Goal: Contribute content

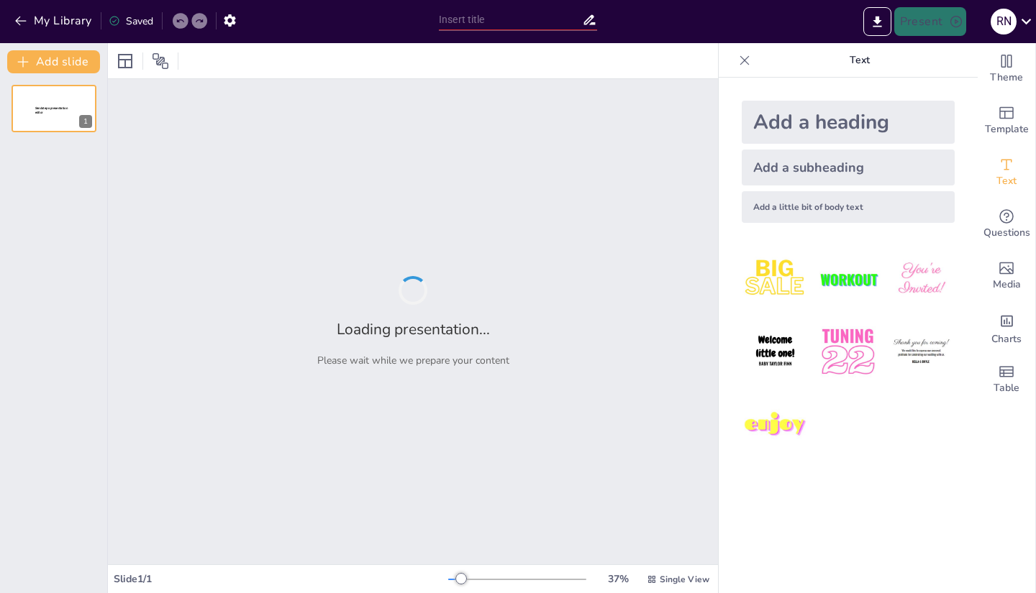
type input "The Importance of Play-Based Learning in Early Childhood Education"
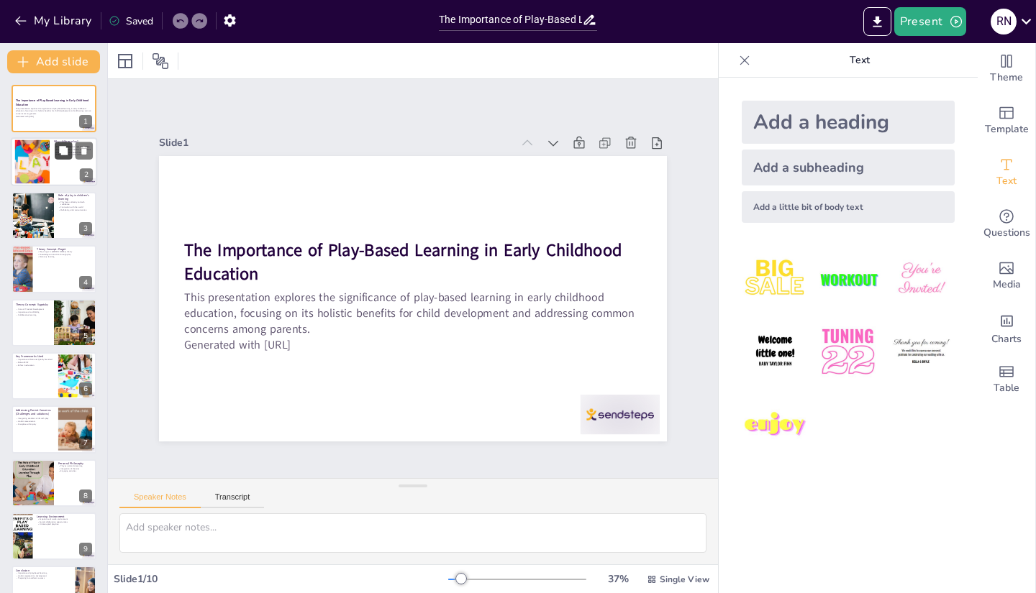
click at [57, 160] on button at bounding box center [63, 150] width 17 height 17
type textarea "Play being a fundamental right emphasizes the importance of ensuring that all c…"
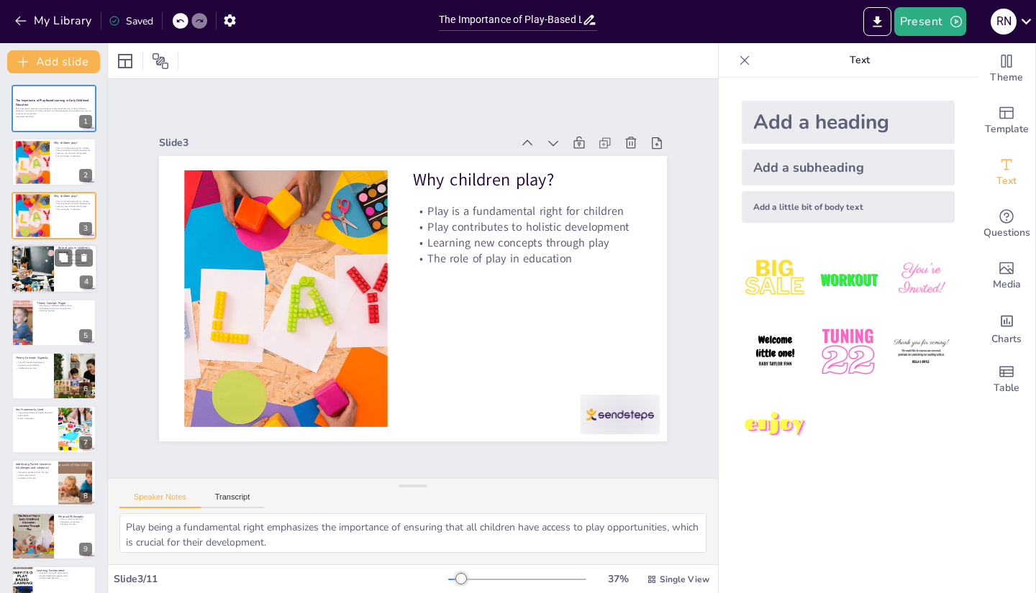
click at [49, 276] on div at bounding box center [32, 269] width 73 height 49
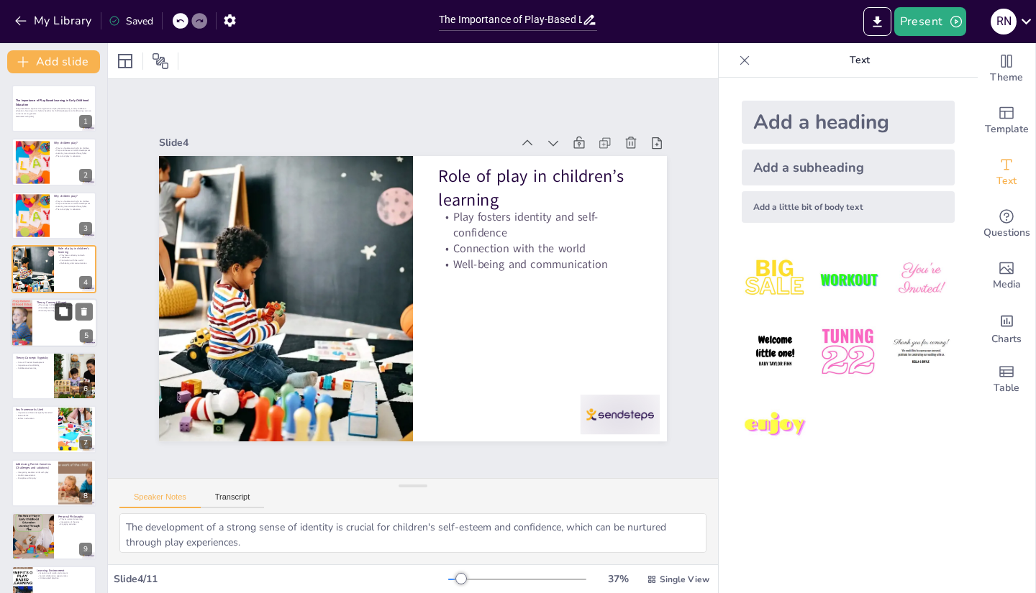
click at [58, 316] on icon at bounding box center [63, 311] width 10 height 10
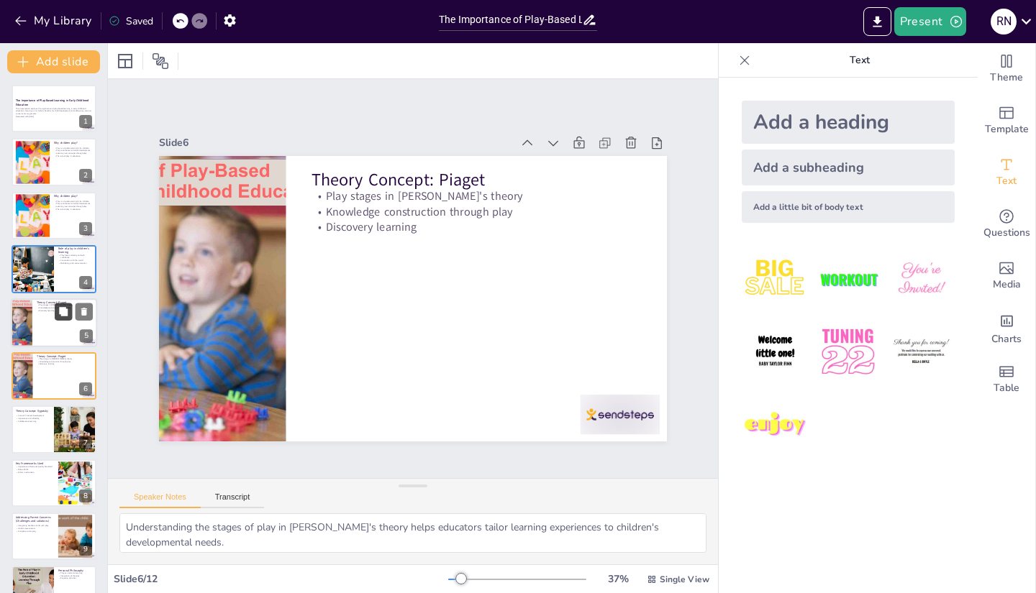
scroll to position [42, 0]
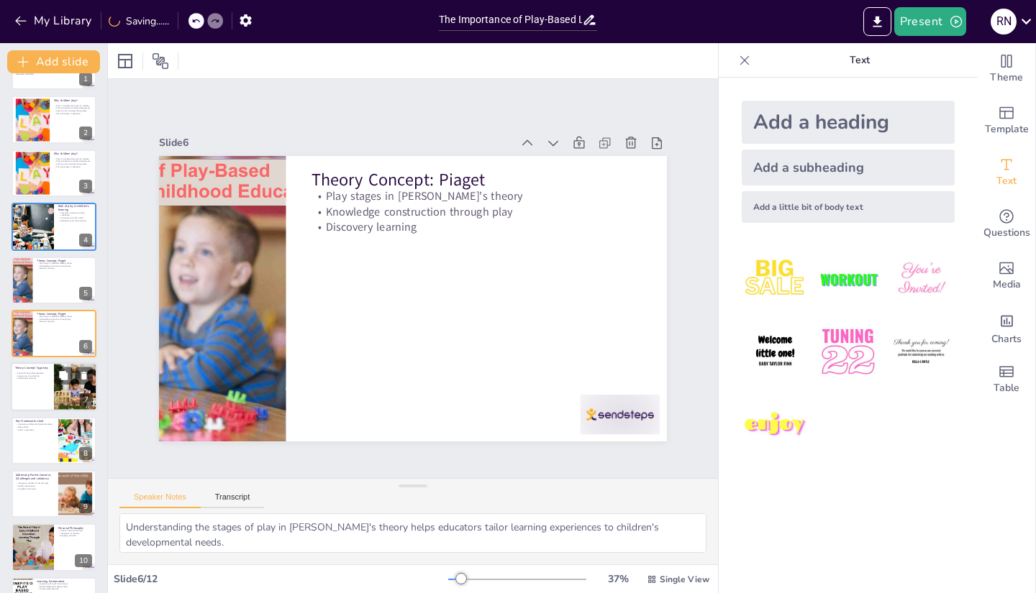
click at [53, 387] on div at bounding box center [54, 387] width 86 height 49
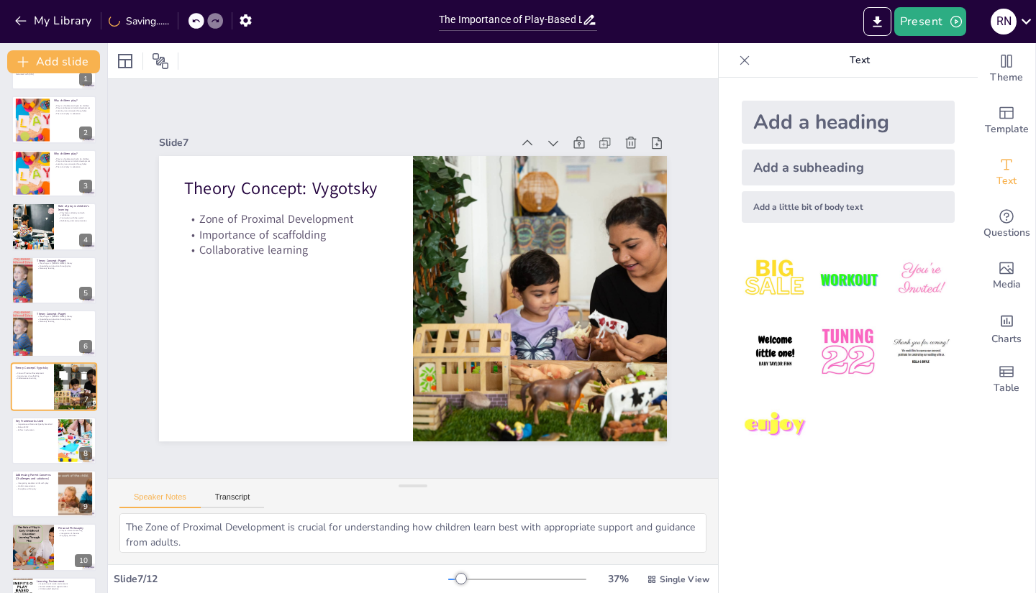
scroll to position [96, 0]
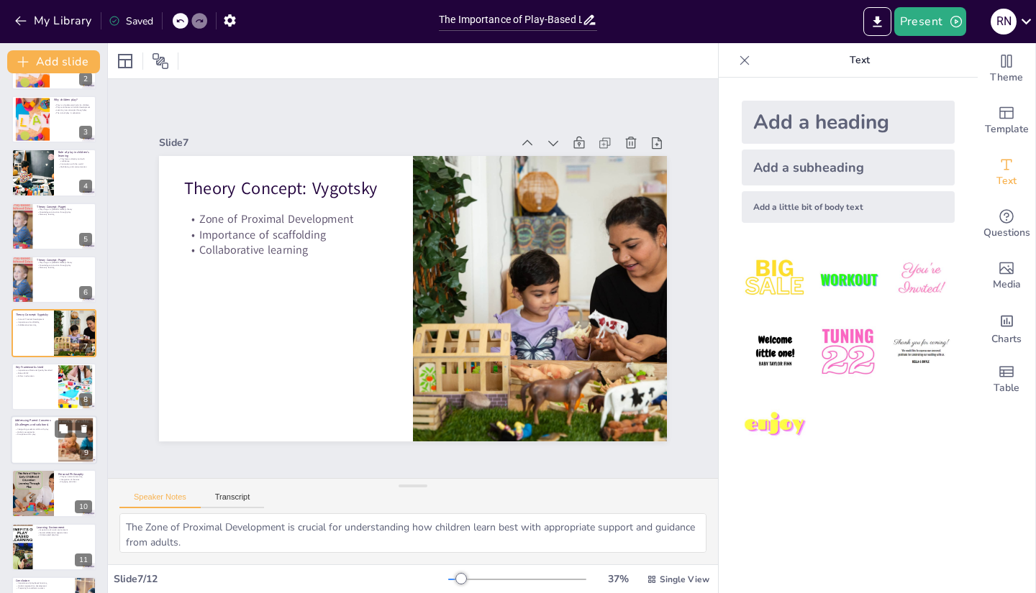
click at [50, 438] on div at bounding box center [54, 440] width 86 height 49
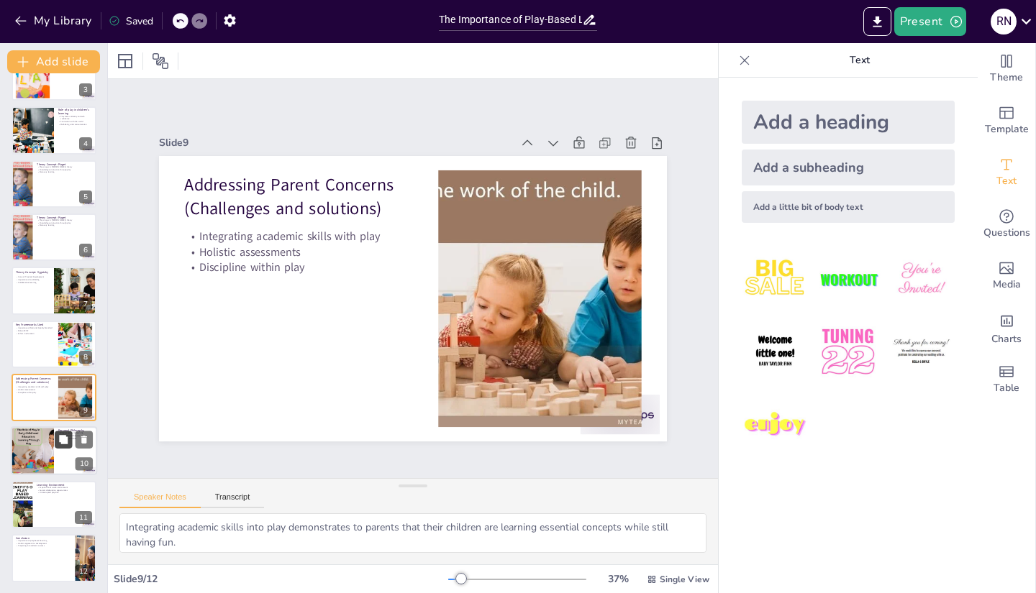
click at [56, 437] on button at bounding box center [63, 440] width 17 height 17
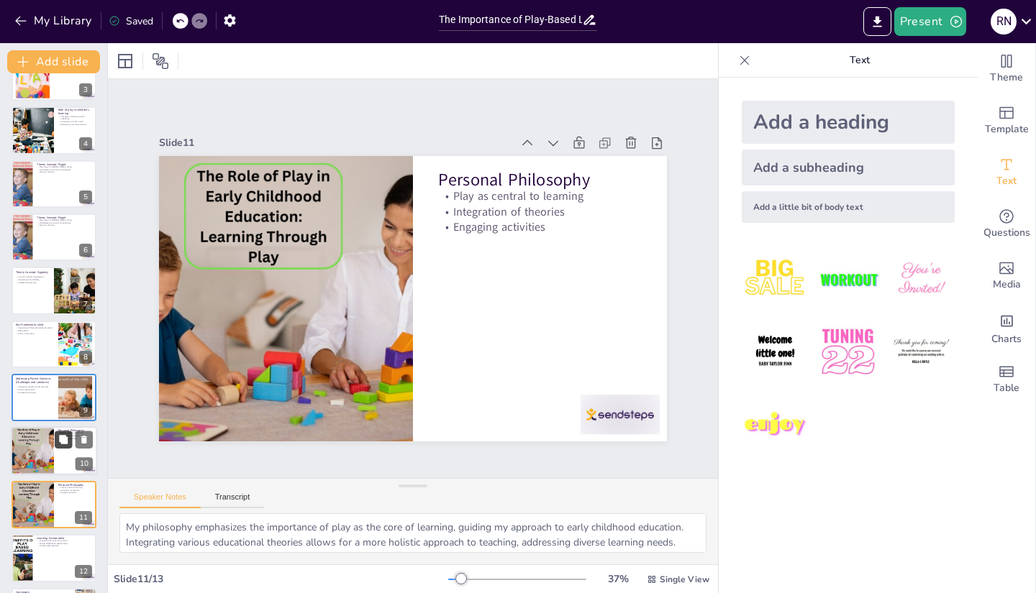
scroll to position [192, 0]
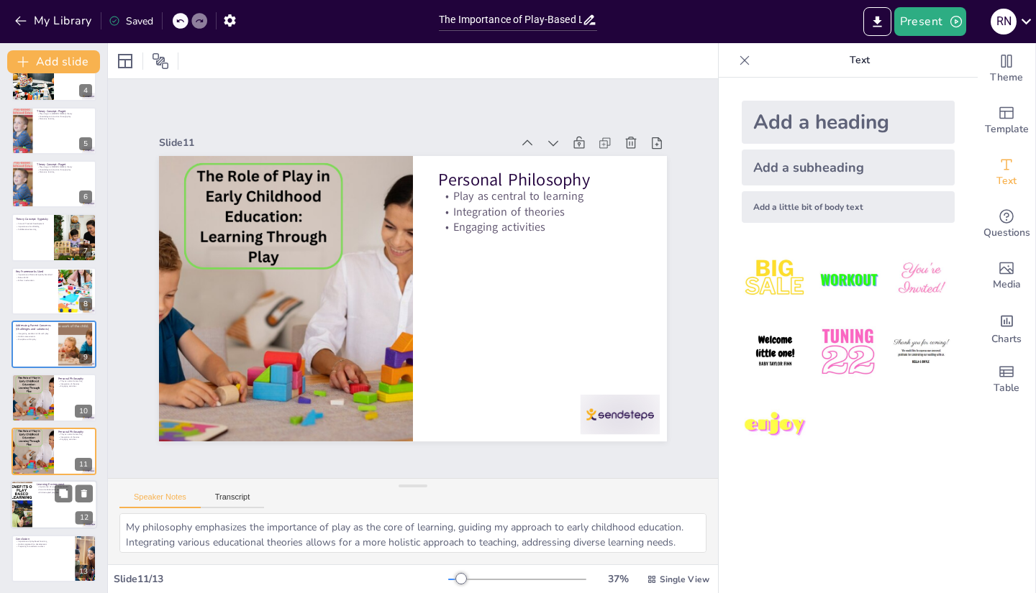
click at [47, 485] on p "Learning Environment" at bounding box center [65, 485] width 56 height 4
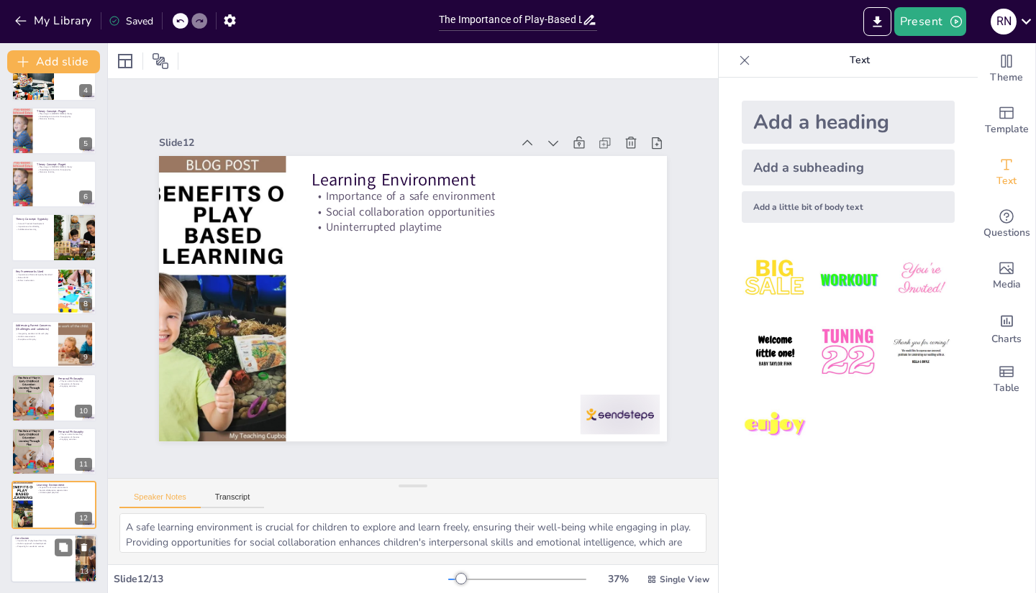
click at [38, 547] on div at bounding box center [54, 559] width 86 height 49
type textarea "Recognizing the importance of play-based learning is crucial for supporting chi…"
